Goal: Task Accomplishment & Management: Manage account settings

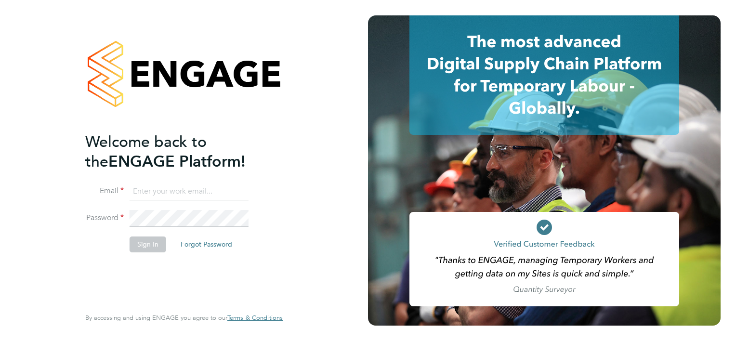
type input "nicola.stanley@justice.gov.uk"
click at [149, 243] on button "Sign In" at bounding box center [148, 243] width 37 height 15
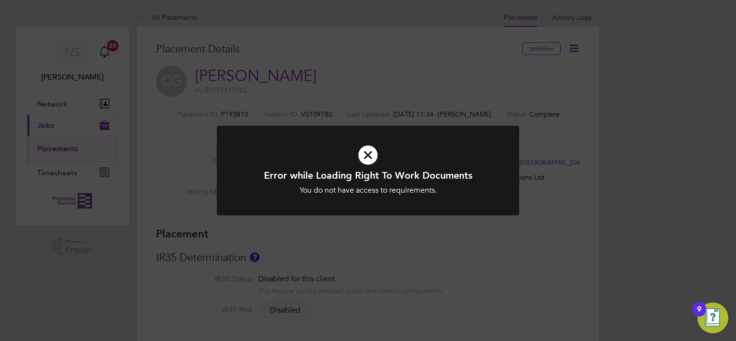
click at [368, 152] on icon at bounding box center [368, 155] width 250 height 38
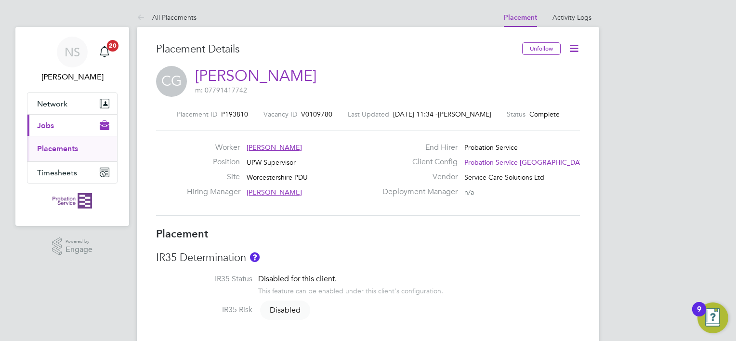
click at [65, 143] on ul "Placements" at bounding box center [72, 149] width 90 height 26
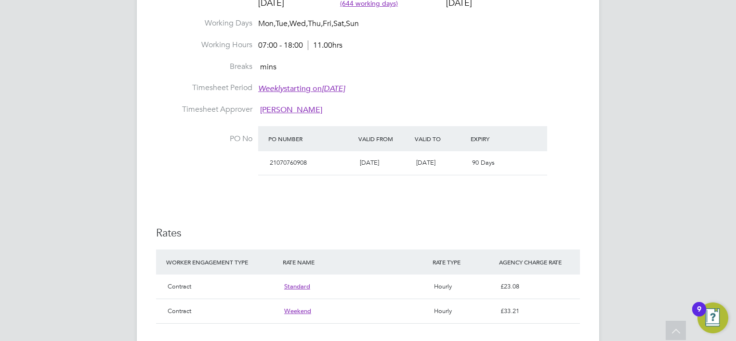
click at [298, 162] on span "21070760908" at bounding box center [288, 162] width 37 height 8
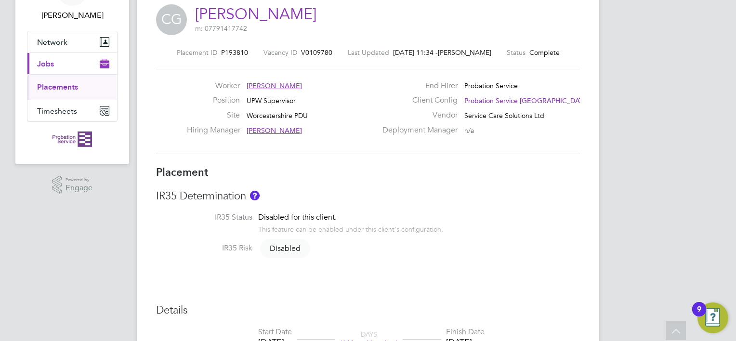
click at [280, 246] on span "Disabled" at bounding box center [285, 248] width 50 height 19
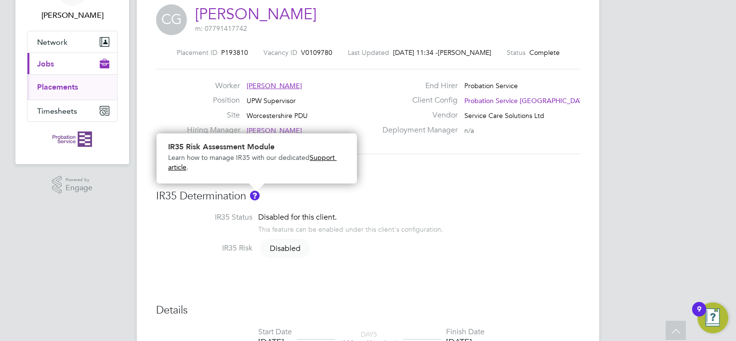
click at [255, 195] on img "About IR35" at bounding box center [255, 196] width 10 height 10
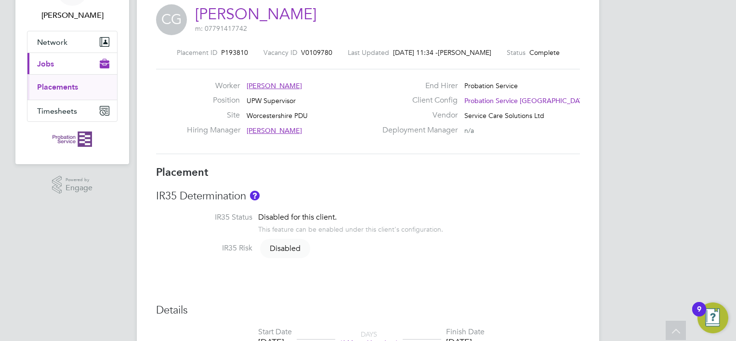
click at [47, 65] on span "Jobs" at bounding box center [45, 63] width 17 height 9
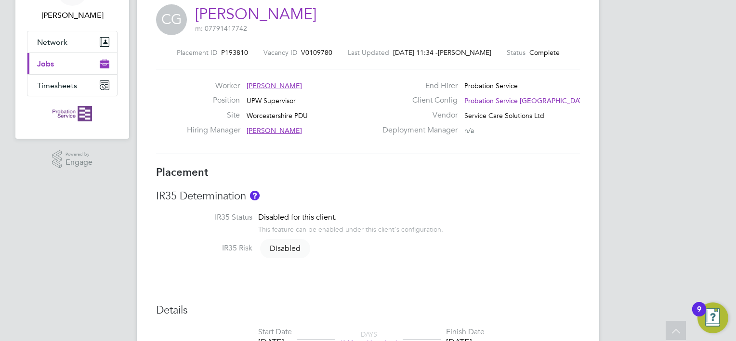
click at [47, 65] on span "Jobs" at bounding box center [45, 63] width 17 height 9
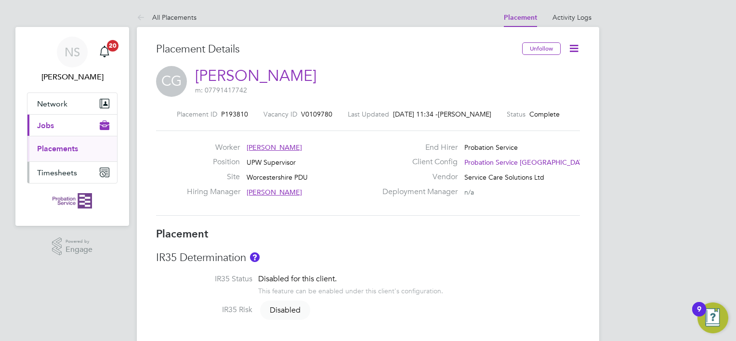
click at [66, 165] on button "Timesheets" at bounding box center [72, 172] width 90 height 21
click at [50, 173] on span "Timesheets" at bounding box center [57, 172] width 40 height 9
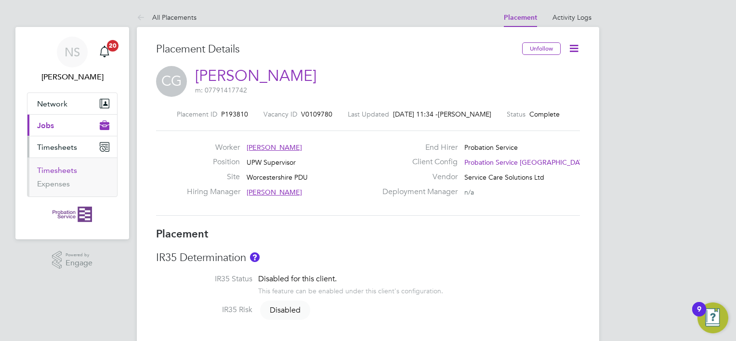
click at [50, 169] on link "Timesheets" at bounding box center [57, 170] width 40 height 9
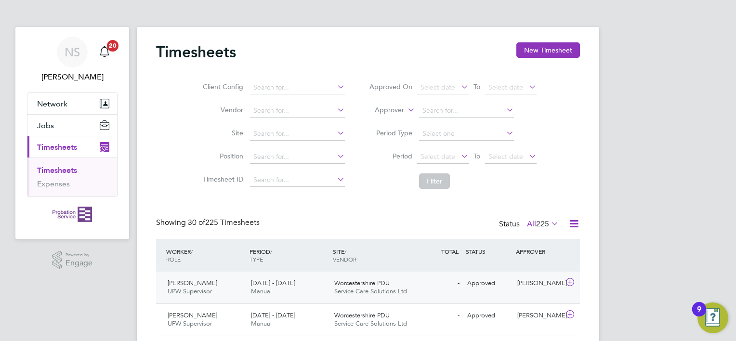
click at [206, 279] on div "[PERSON_NAME] UPW Supervisor [DATE] - [DATE]" at bounding box center [205, 287] width 83 height 24
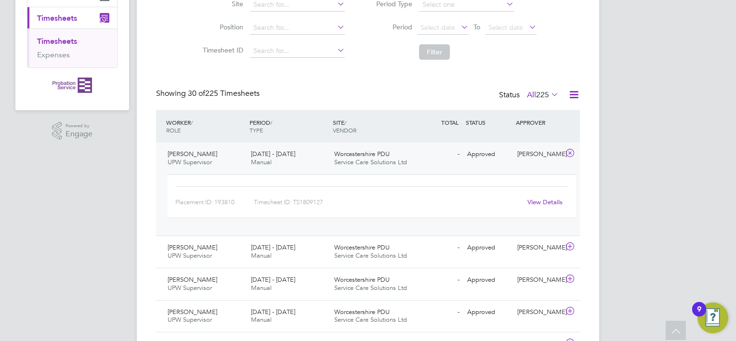
click at [541, 201] on link "View Details" at bounding box center [544, 202] width 35 height 8
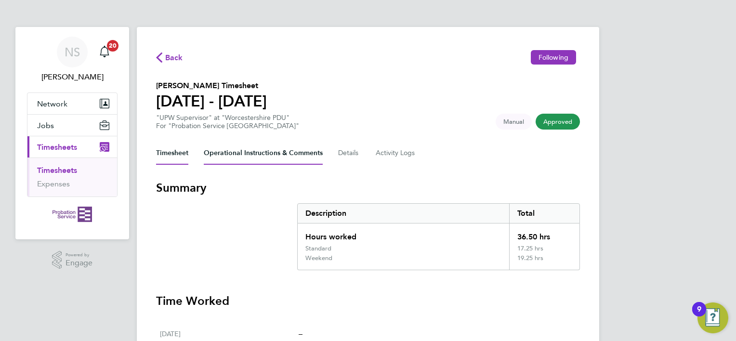
drag, startPoint x: 0, startPoint y: 0, endPoint x: 292, endPoint y: 153, distance: 330.0
click at [292, 153] on Comments-tab "Operational Instructions & Comments" at bounding box center [263, 153] width 119 height 23
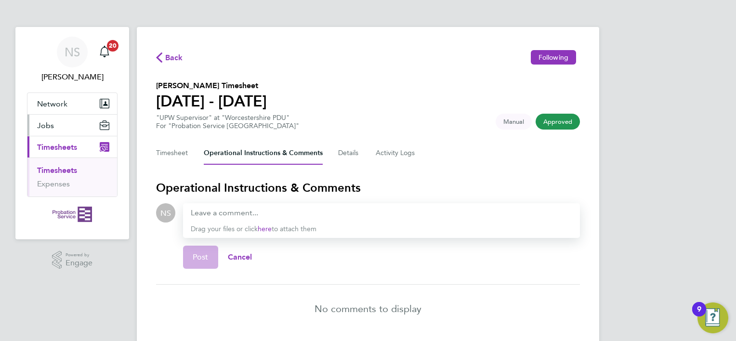
click at [52, 127] on span "Jobs" at bounding box center [45, 125] width 17 height 9
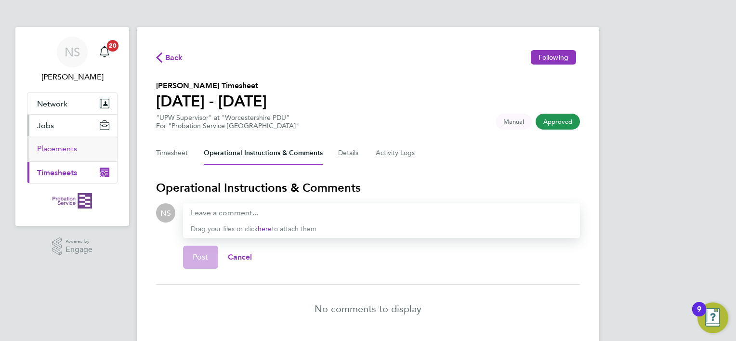
click at [54, 147] on link "Placements" at bounding box center [57, 148] width 40 height 9
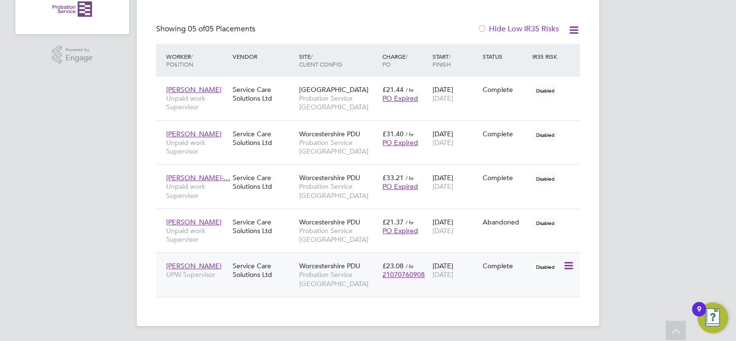
click at [566, 264] on icon at bounding box center [568, 266] width 10 height 12
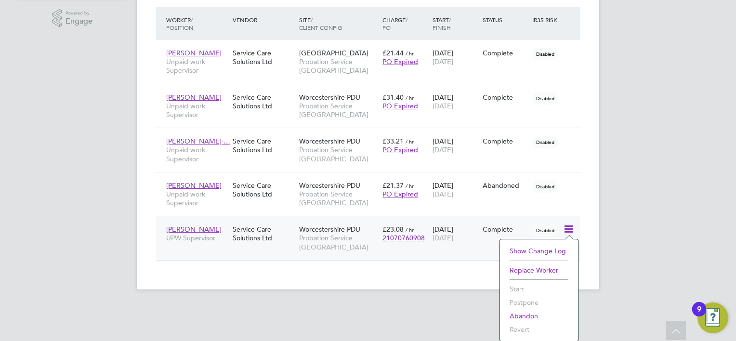
click at [518, 288] on li "Start" at bounding box center [539, 288] width 68 height 13
click at [393, 238] on span "21070760908" at bounding box center [403, 238] width 42 height 9
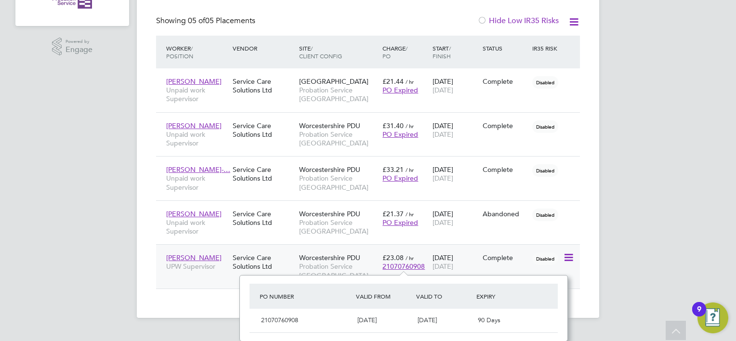
click at [186, 258] on span "[PERSON_NAME]" at bounding box center [193, 257] width 55 height 9
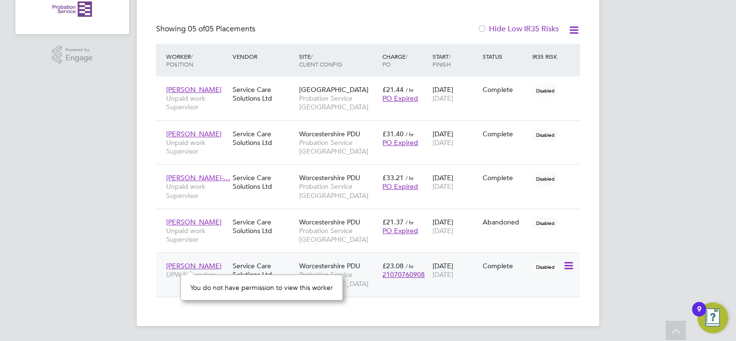
click at [212, 263] on span "[PERSON_NAME]" at bounding box center [193, 266] width 55 height 9
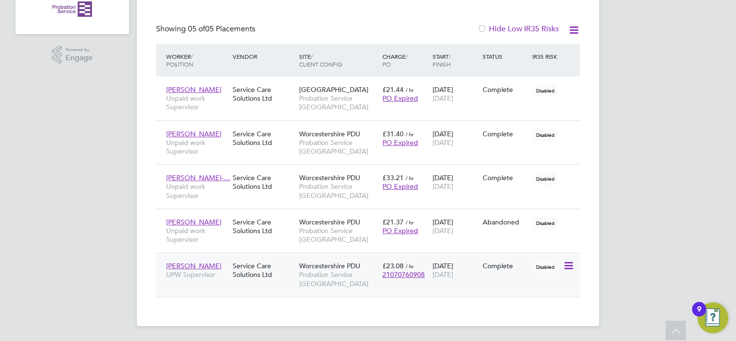
click at [198, 277] on span "UPW Supervisor" at bounding box center [197, 274] width 62 height 9
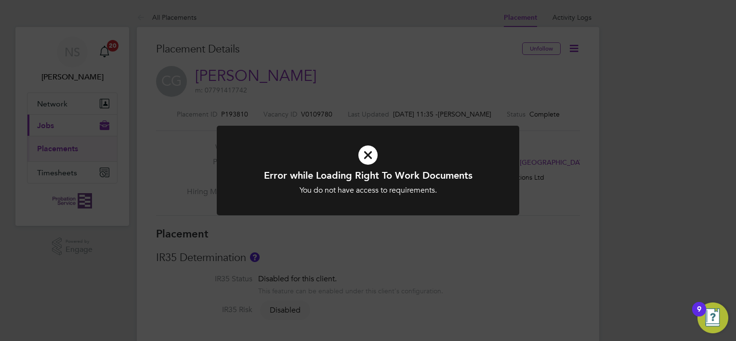
click at [371, 152] on icon at bounding box center [368, 155] width 250 height 38
